Goal: Task Accomplishment & Management: Complete application form

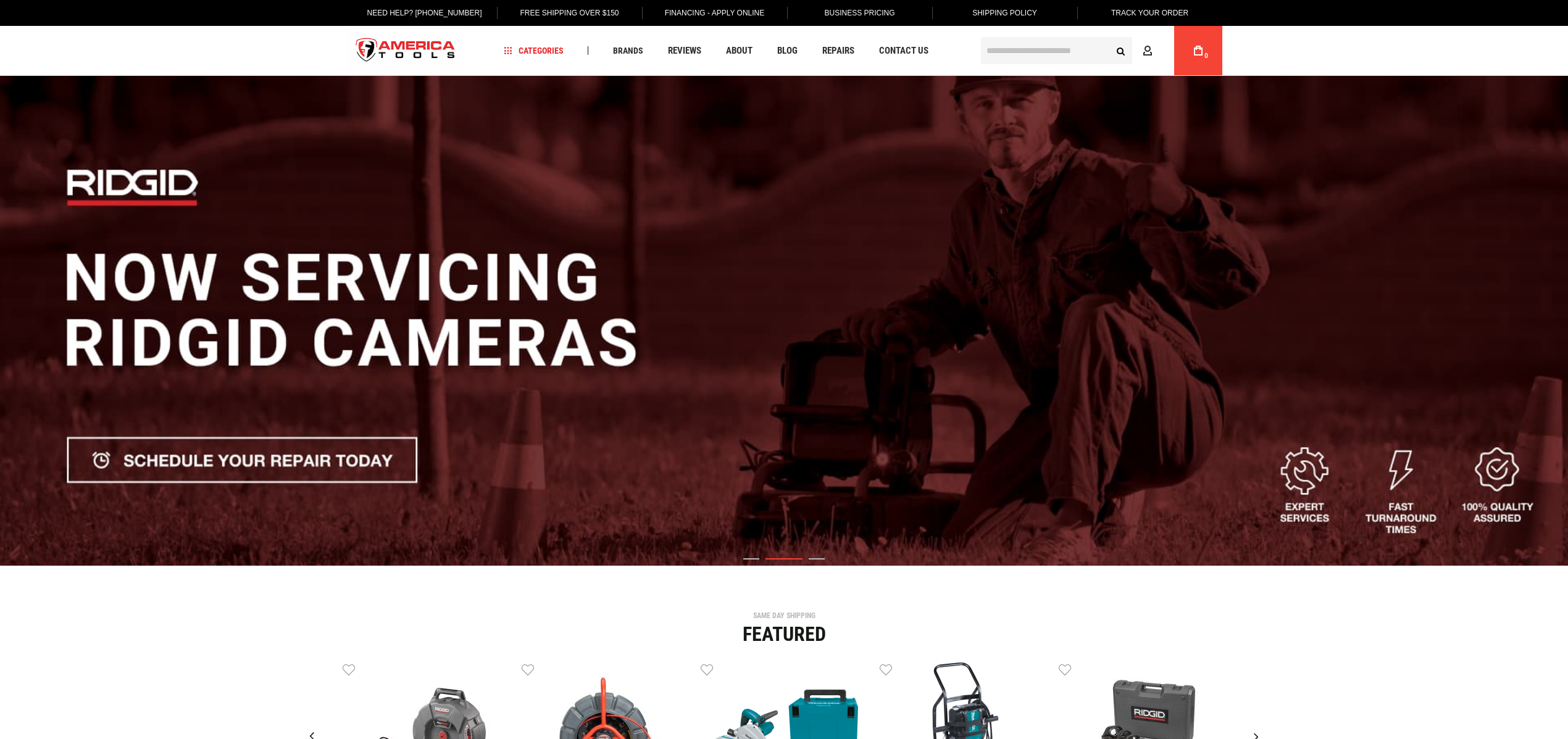
click at [1063, 287] on img "2 / 3" at bounding box center [784, 321] width 1568 height 490
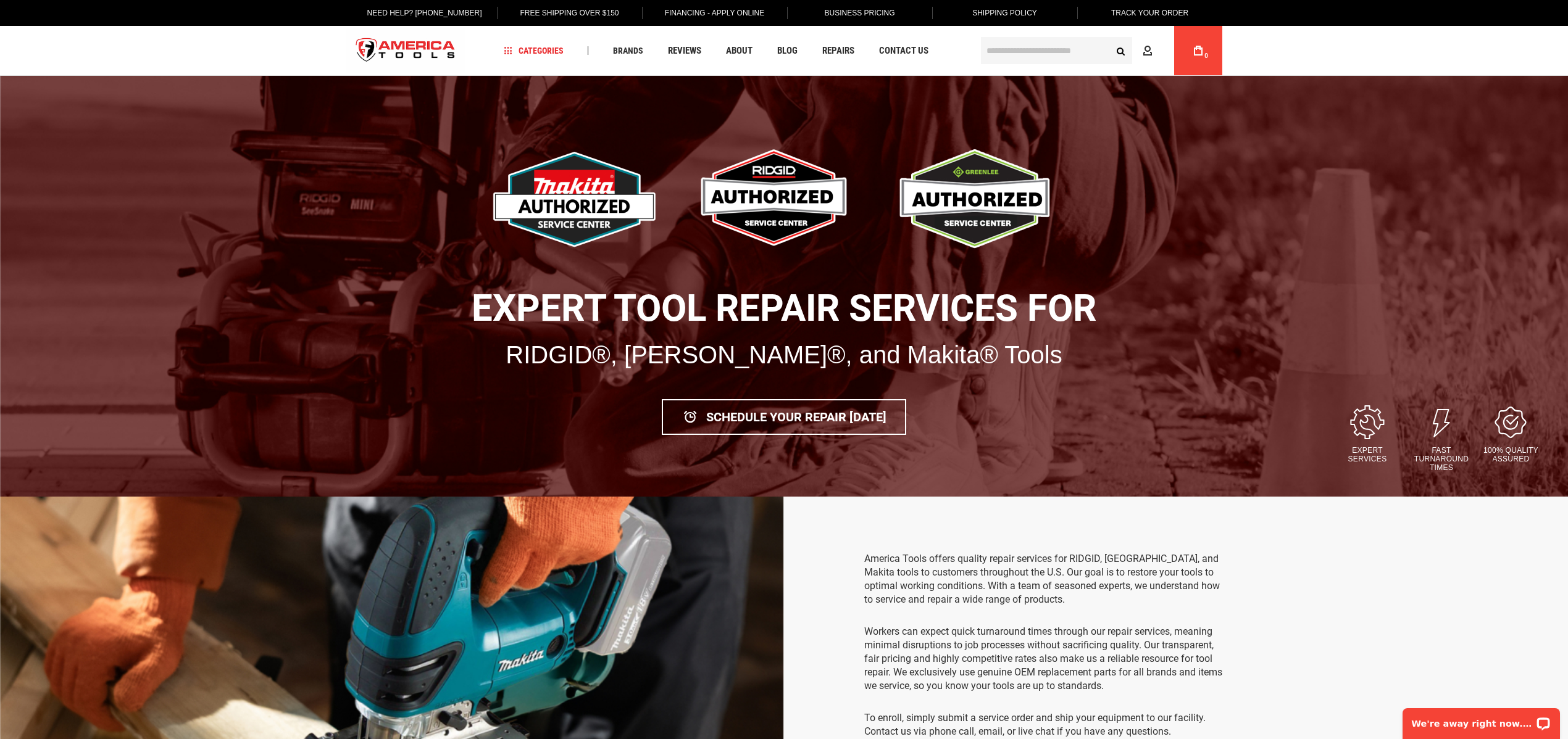
type input "********"
click at [1262, 69] on div "Language English Español Need Help? +1 305-513-9914 Free Shipping Over $150 Fin…" at bounding box center [784, 38] width 1568 height 76
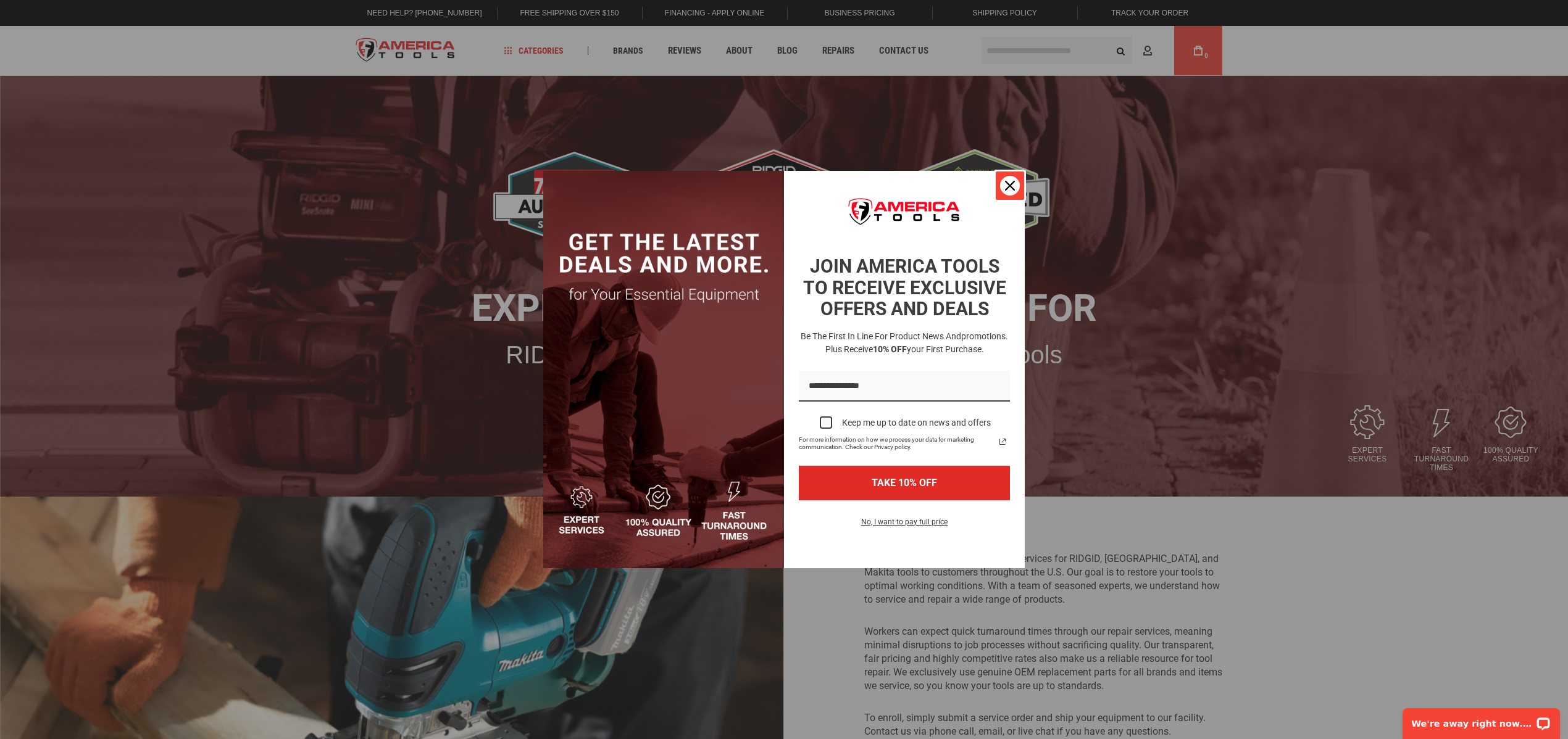
click at [1011, 189] on icon "close icon" at bounding box center [1010, 186] width 10 height 10
